Goal: Task Accomplishment & Management: Manage account settings

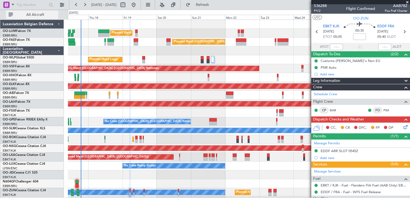
click at [8, 13] on button "All Aircraft" at bounding box center [32, 14] width 52 height 9
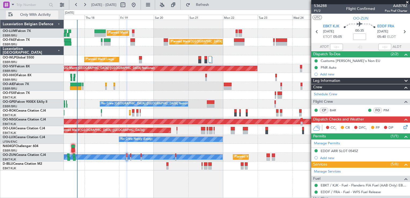
click at [8, 13] on button "Only With Activity" at bounding box center [32, 14] width 52 height 9
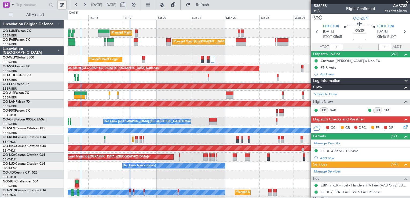
click at [64, 6] on button at bounding box center [62, 5] width 9 height 9
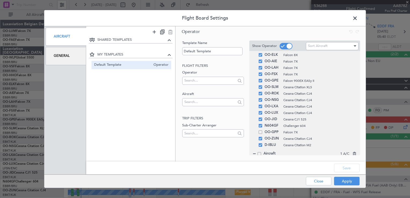
scroll to position [67, 0]
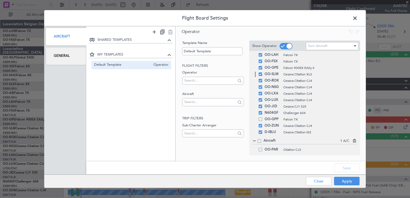
click at [259, 76] on div "OO-SLM Cessna Citation XLS" at bounding box center [304, 74] width 105 height 6
click at [261, 76] on div "OO-SLM Cessna Citation XLS" at bounding box center [304, 74] width 105 height 6
click at [260, 75] on span at bounding box center [260, 73] width 3 height 3
click at [262, 72] on input "checkbox" at bounding box center [262, 72] width 0 height 0
click at [347, 184] on button "Apply" at bounding box center [346, 181] width 25 height 9
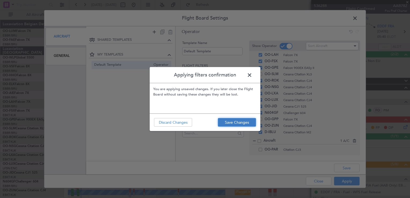
click at [229, 121] on button "Save Changes" at bounding box center [237, 122] width 38 height 9
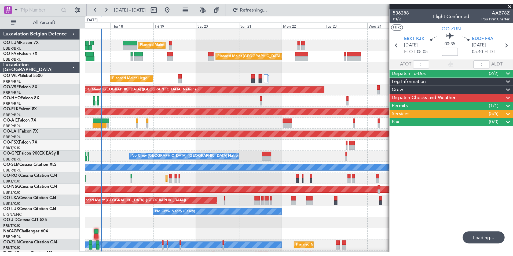
scroll to position [0, 0]
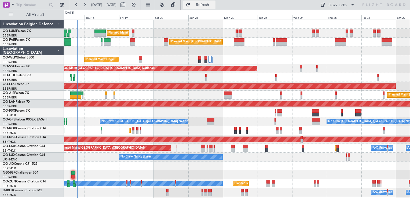
click at [214, 4] on span "Refresh" at bounding box center [202, 5] width 23 height 4
click at [215, 8] on button "Refresh" at bounding box center [199, 5] width 32 height 9
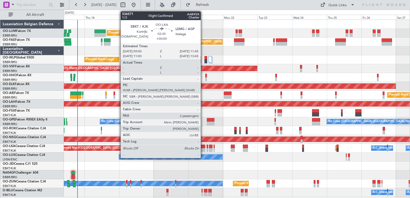
click at [203, 150] on div at bounding box center [203, 150] width 4 height 4
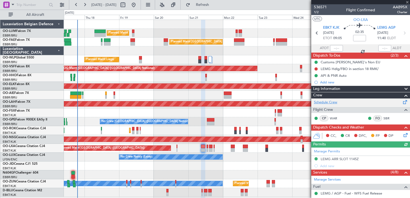
click at [333, 102] on link "Schedule Crew" at bounding box center [325, 102] width 23 height 5
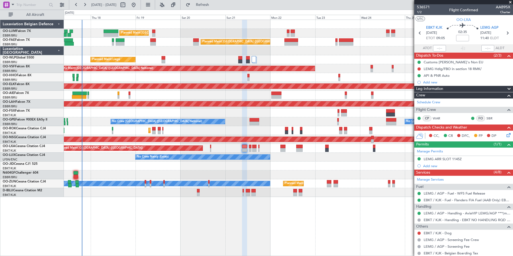
click at [410, 198] on fb-app "[DATE] - [DATE] Refresh Quick Links All Aircraft Planned Maint [GEOGRAPHIC_DATA…" at bounding box center [256, 130] width 513 height 252
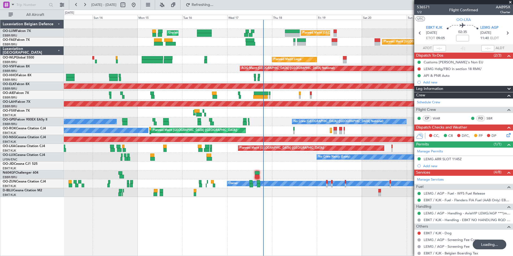
click at [279, 198] on div "Planned Maint [GEOGRAPHIC_DATA] ([GEOGRAPHIC_DATA] National) Unplanned Maint [G…" at bounding box center [288, 138] width 449 height 236
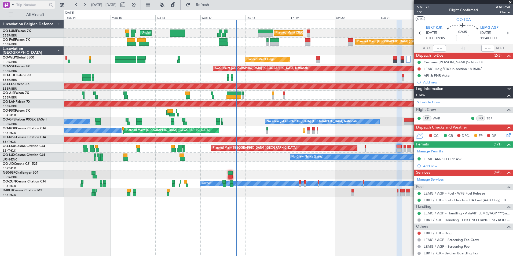
click at [13, 4] on span at bounding box center [13, 4] width 6 height 7
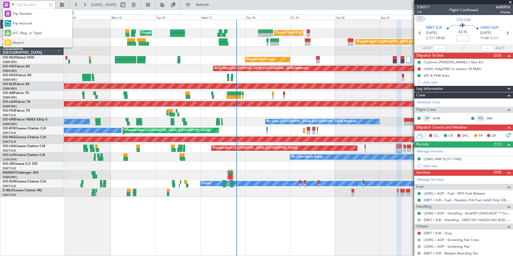
click at [25, 44] on div "Airport" at bounding box center [37, 43] width 69 height 10
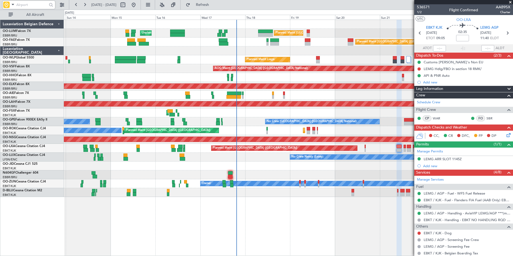
click at [28, 6] on input "text" at bounding box center [31, 5] width 31 height 8
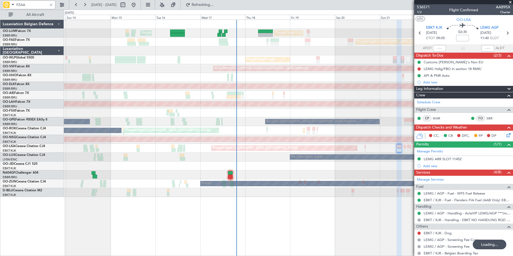
type input "FZAA"
click at [13, 6] on span at bounding box center [13, 4] width 6 height 7
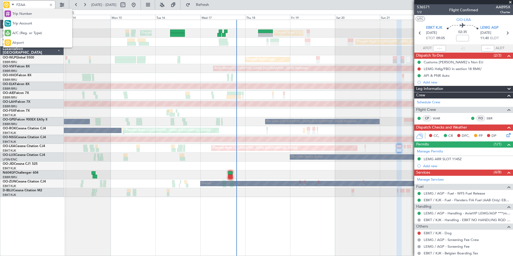
click at [24, 16] on span "Trip Number" at bounding box center [22, 13] width 20 height 5
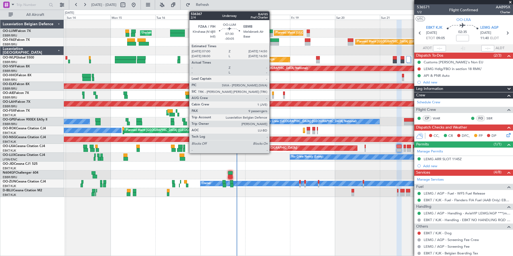
click at [272, 33] on div at bounding box center [265, 35] width 15 height 4
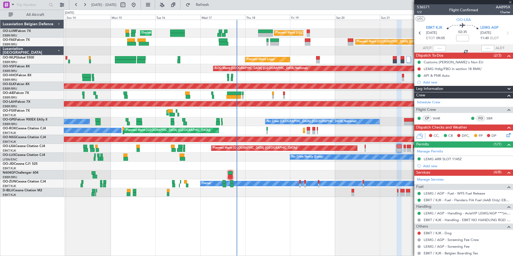
type input "-00:05"
type input "9"
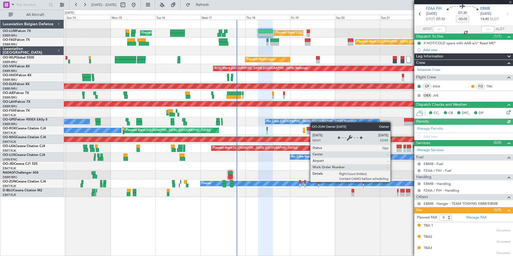
scroll to position [27, 0]
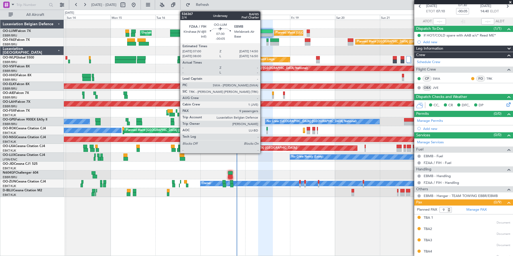
click at [263, 30] on div at bounding box center [265, 32] width 15 height 4
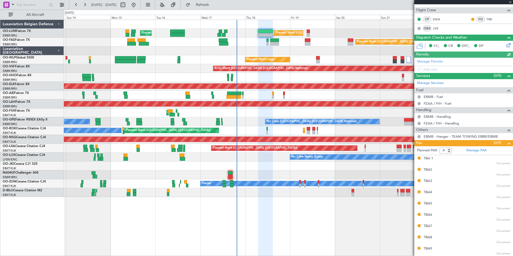
scroll to position [86, 0]
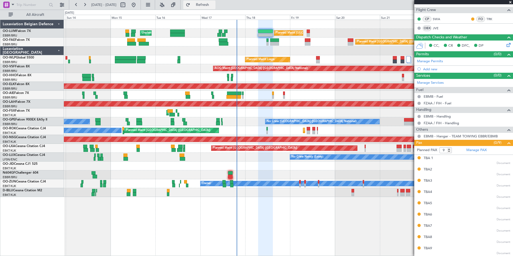
click at [214, 6] on span "Refresh" at bounding box center [202, 5] width 23 height 4
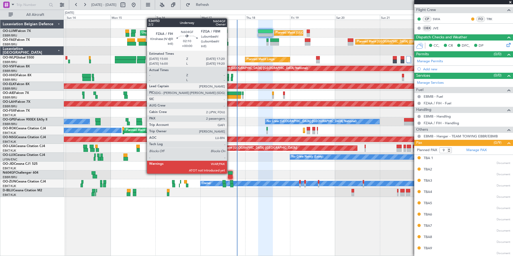
click at [229, 173] on div at bounding box center [230, 173] width 5 height 4
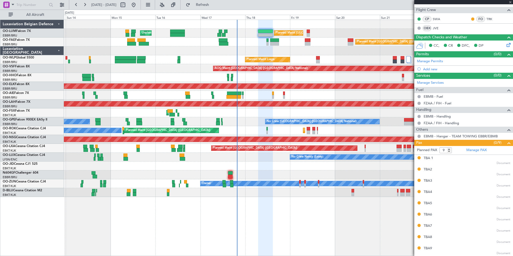
type input "2"
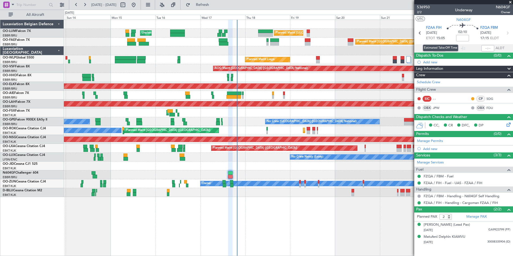
click at [410, 45] on div "Estimated Take-Off Time" at bounding box center [440, 48] width 35 height 7
click at [410, 50] on input "text" at bounding box center [439, 48] width 13 height 6
click at [410, 20] on section "UTC N604GF" at bounding box center [463, 19] width 99 height 8
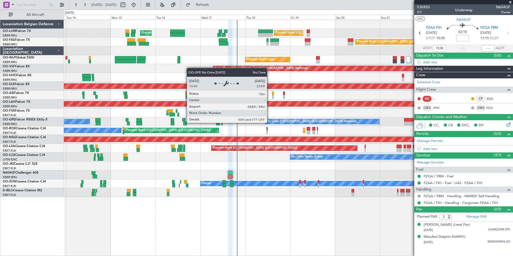
type input "15:38"
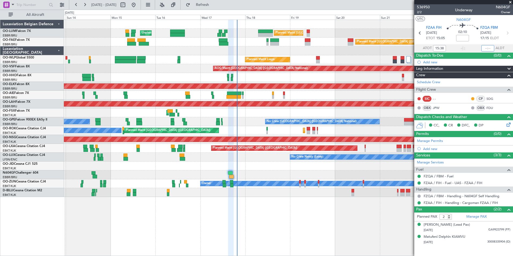
click at [410, 49] on input "text" at bounding box center [487, 48] width 13 height 6
type input "17:52"
click at [210, 1] on button "Refresh" at bounding box center [199, 5] width 32 height 9
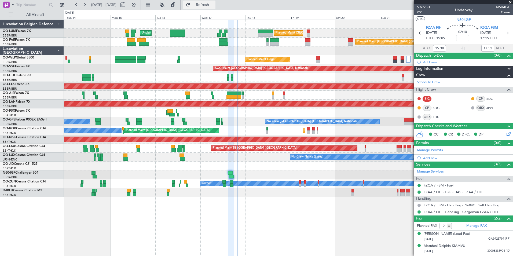
click at [214, 5] on span "Refresh" at bounding box center [202, 5] width 23 height 4
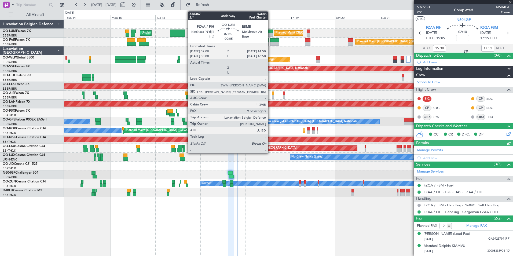
click at [271, 32] on div at bounding box center [265, 32] width 15 height 4
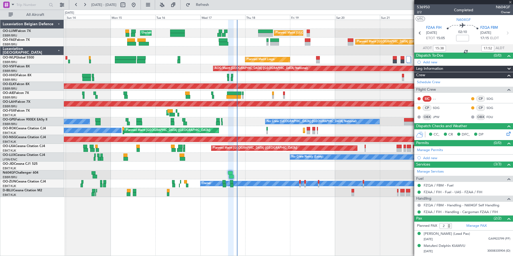
type input "-00:05"
type input "9"
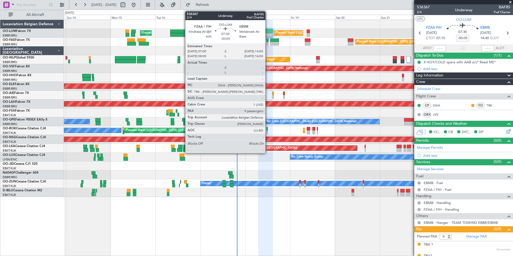
click at [268, 32] on div at bounding box center [265, 32] width 15 height 4
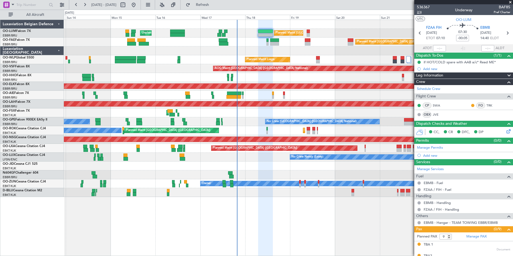
click at [410, 11] on span "2/4" at bounding box center [423, 12] width 13 height 5
click at [214, 6] on span "Refresh" at bounding box center [202, 5] width 23 height 4
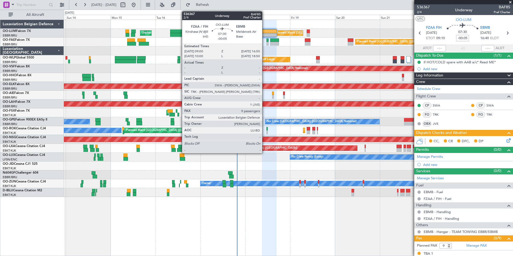
click at [265, 32] on div at bounding box center [269, 32] width 15 height 4
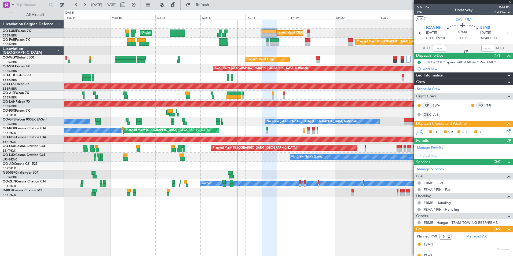
click at [320, 198] on div "Planned Maint [GEOGRAPHIC_DATA] ([GEOGRAPHIC_DATA] National) Unplanned Maint [G…" at bounding box center [288, 138] width 449 height 236
click at [328, 198] on div "Planned Maint [GEOGRAPHIC_DATA] ([GEOGRAPHIC_DATA] National) Unplanned Maint [G…" at bounding box center [288, 138] width 449 height 236
click at [214, 4] on span "Refresh" at bounding box center [202, 5] width 23 height 4
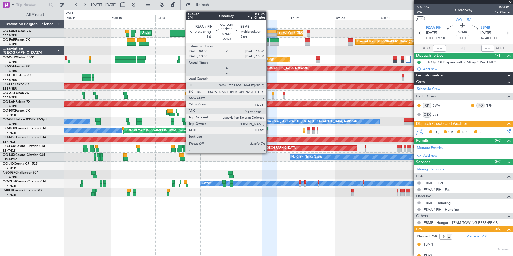
click at [269, 32] on div at bounding box center [269, 32] width 15 height 4
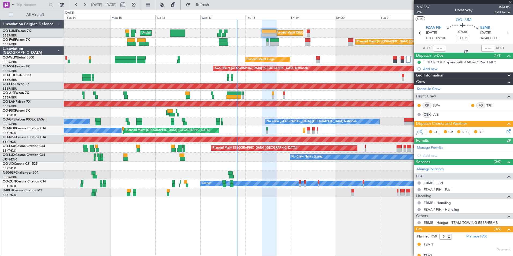
click at [410, 133] on icon at bounding box center [508, 130] width 4 height 4
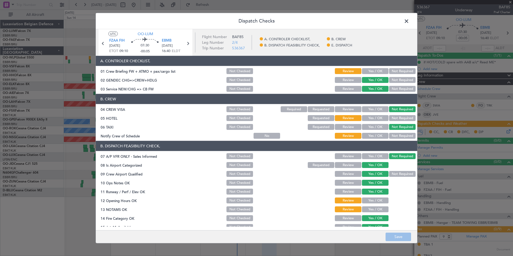
click at [378, 74] on button "Yes / OK" at bounding box center [375, 71] width 27 height 6
click at [335, 71] on button "Review" at bounding box center [348, 71] width 27 height 6
click at [394, 116] on button "Not Required" at bounding box center [402, 118] width 27 height 6
click at [380, 134] on button "Yes / OK" at bounding box center [375, 136] width 27 height 6
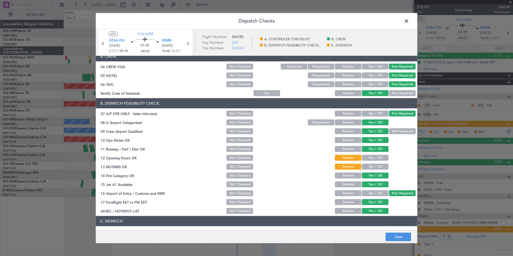
scroll to position [79, 0]
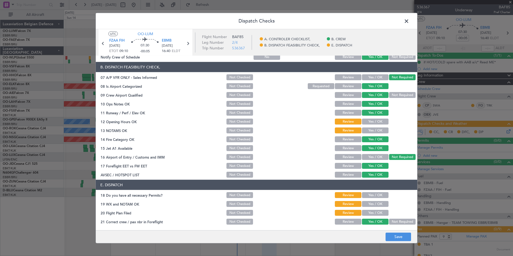
click at [374, 126] on section "B. DISPATCH FEASIBILITY CHECK, 07 A/P VFR ONLY - Sales Informed Not Checked Rev…" at bounding box center [256, 120] width 321 height 116
click at [374, 127] on button "Yes / OK" at bounding box center [375, 130] width 27 height 6
click at [374, 119] on button "Yes / OK" at bounding box center [375, 122] width 27 height 6
click at [362, 192] on button "Yes / OK" at bounding box center [375, 195] width 27 height 6
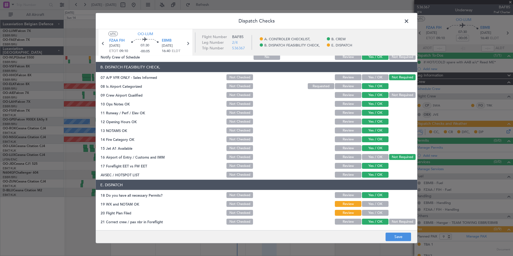
click at [364, 198] on section "E. DISPATCH 18 Do you have all necessary Permits? Not Checked Review Yes / OK 1…" at bounding box center [256, 203] width 321 height 46
click at [364, 198] on button "Yes / OK" at bounding box center [375, 204] width 27 height 6
click at [365, 198] on section "E. DISPATCH 18 Do you have all necessary Permits? Not Checked Review Yes / OK 1…" at bounding box center [256, 203] width 321 height 46
click at [377, 198] on button "Yes / OK" at bounding box center [375, 213] width 27 height 6
click at [393, 198] on button "Save" at bounding box center [398, 236] width 25 height 9
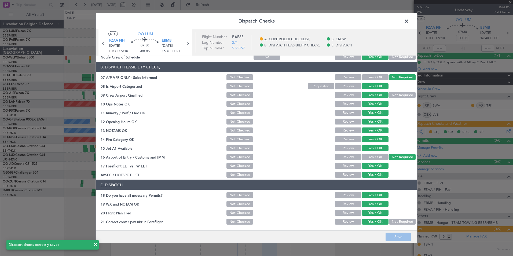
click at [409, 19] on span at bounding box center [409, 22] width 0 height 11
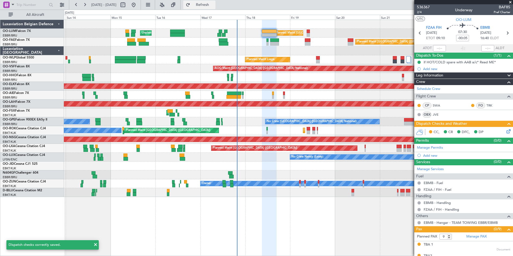
click at [208, 3] on button "Refresh" at bounding box center [199, 5] width 32 height 9
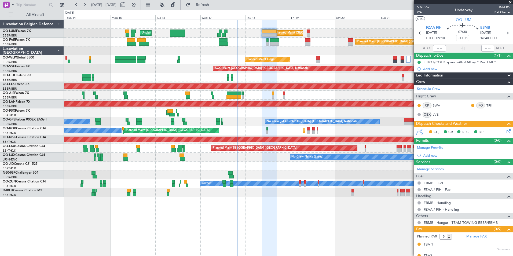
click at [267, 29] on div "Planned Maint [GEOGRAPHIC_DATA] ([GEOGRAPHIC_DATA] National) Unplanned Maint [G…" at bounding box center [288, 33] width 449 height 9
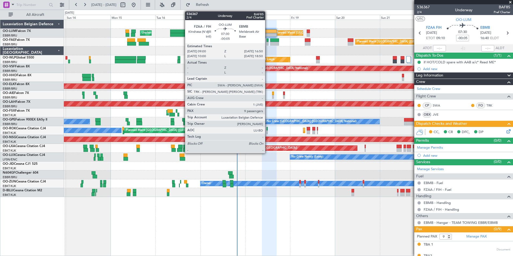
click at [268, 31] on div at bounding box center [269, 32] width 15 height 4
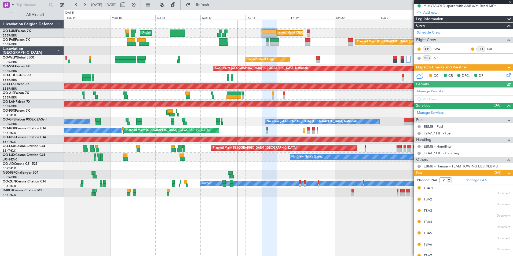
scroll to position [0, 0]
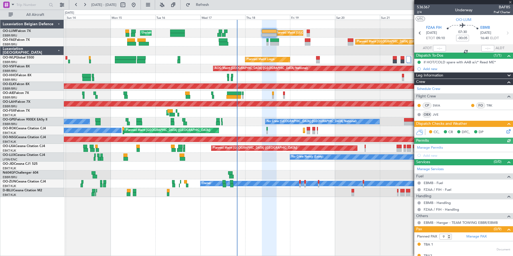
click at [410, 13] on mat-tooltip-component "Trip Number" at bounding box center [423, 17] width 27 height 14
click at [410, 14] on div "Trip Number" at bounding box center [423, 17] width 19 height 7
click at [410, 9] on span "536367" at bounding box center [423, 7] width 13 height 6
click at [410, 12] on mat-tooltip-component "Trip Number" at bounding box center [423, 17] width 27 height 14
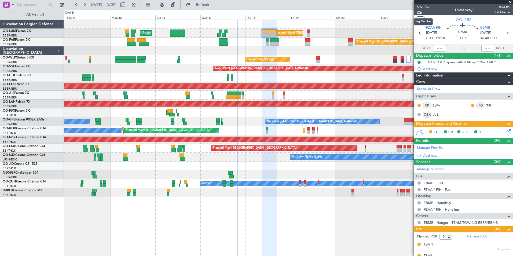
click at [410, 11] on span "2/4" at bounding box center [423, 12] width 13 height 5
click at [215, 2] on button "Refresh" at bounding box center [199, 5] width 32 height 9
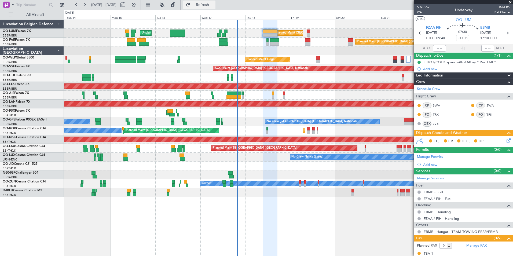
click at [204, 5] on button "Refresh" at bounding box center [199, 5] width 32 height 9
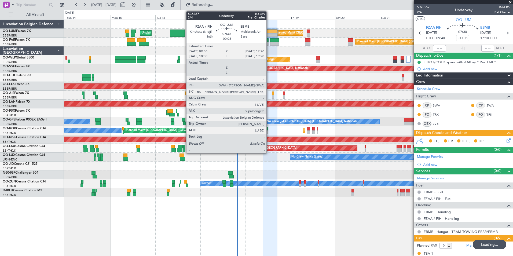
click at [269, 34] on div at bounding box center [270, 35] width 15 height 4
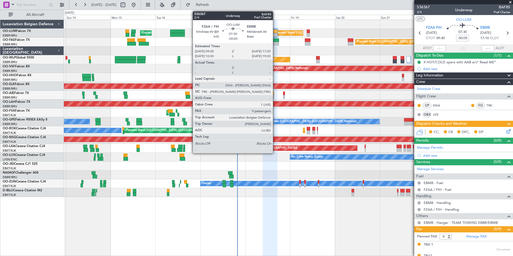
click at [275, 35] on div at bounding box center [270, 35] width 15 height 4
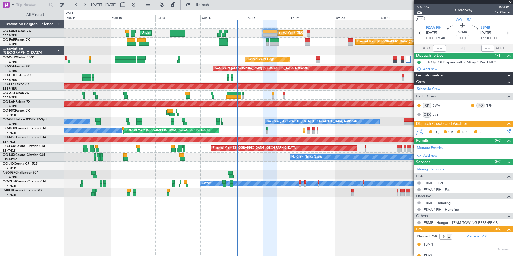
click at [410, 13] on span "2/4" at bounding box center [423, 12] width 13 height 5
click at [214, 5] on span "Refresh" at bounding box center [202, 5] width 23 height 4
click at [310, 198] on div "Planned Maint [GEOGRAPHIC_DATA] ([GEOGRAPHIC_DATA] National) Unplanned Maint [G…" at bounding box center [288, 138] width 449 height 236
click at [339, 198] on div "Planned Maint [GEOGRAPHIC_DATA] ([GEOGRAPHIC_DATA] National) Unplanned Maint [G…" at bounding box center [288, 138] width 449 height 236
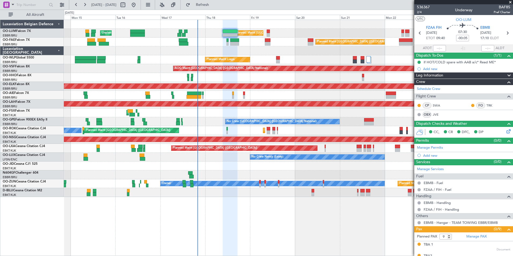
click at [230, 198] on div at bounding box center [230, 138] width 15 height 236
click at [234, 198] on div "Planned Maint [GEOGRAPHIC_DATA] ([GEOGRAPHIC_DATA] National) Unplanned Maint [G…" at bounding box center [288, 138] width 449 height 236
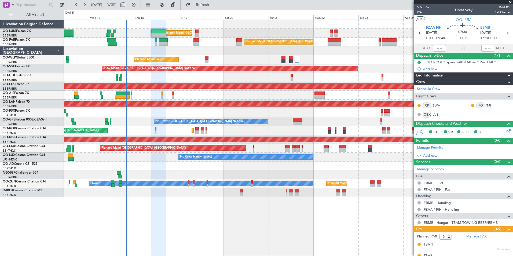
click at [311, 198] on div "Planned Maint [GEOGRAPHIC_DATA] ([GEOGRAPHIC_DATA] National) Unplanned Maint [G…" at bounding box center [288, 138] width 449 height 236
